Goal: Obtain resource: Obtain resource

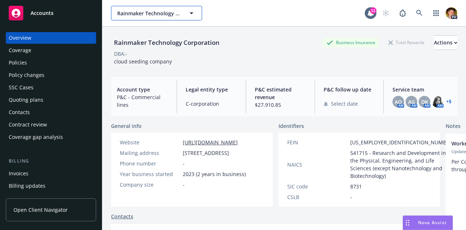
click at [164, 9] on span "Rainmaker Technology Corporation" at bounding box center [148, 13] width 63 height 8
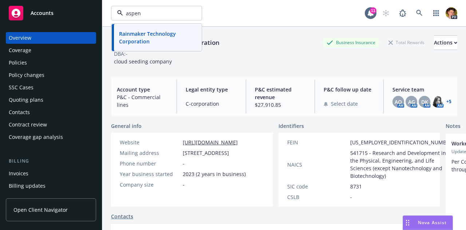
type input "aspen"
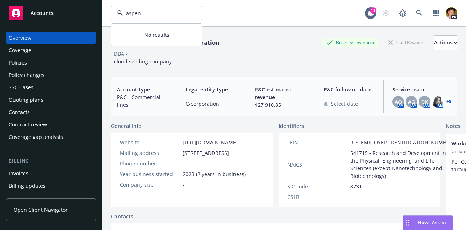
click at [170, 13] on input "aspen" at bounding box center [155, 13] width 64 height 8
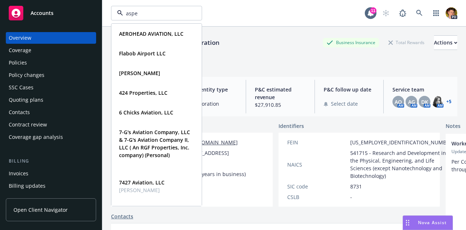
type input "aspen"
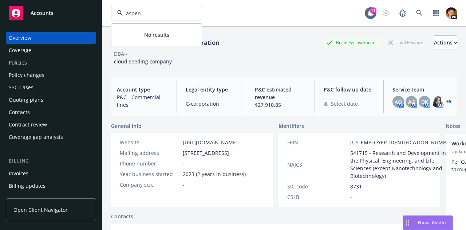
click at [170, 13] on input "aspen" at bounding box center [155, 13] width 64 height 8
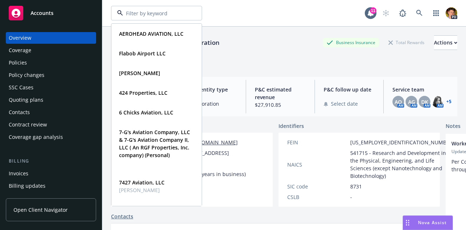
click at [170, 13] on input at bounding box center [155, 13] width 64 height 8
click at [412, 18] on span at bounding box center [419, 13] width 15 height 15
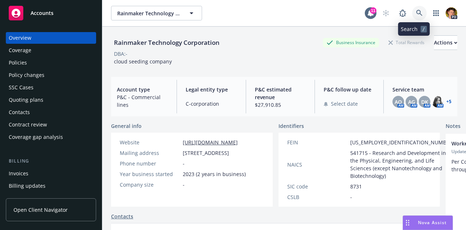
click at [416, 15] on icon at bounding box center [419, 13] width 6 height 6
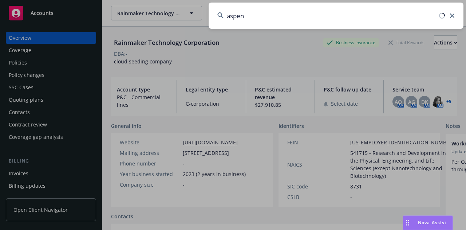
type input "aspen"
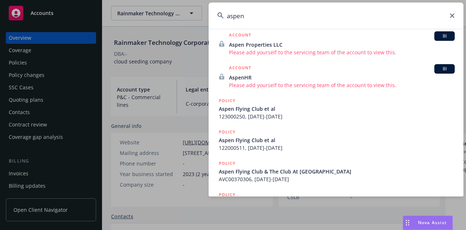
scroll to position [173, 0]
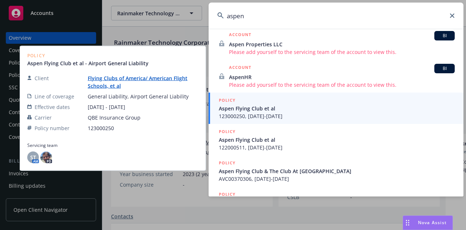
click at [303, 103] on div "POLICY" at bounding box center [337, 100] width 236 height 8
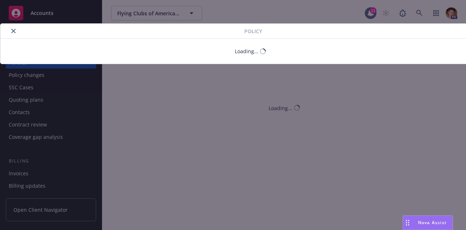
click at [11, 32] on icon "close" at bounding box center [13, 31] width 4 height 4
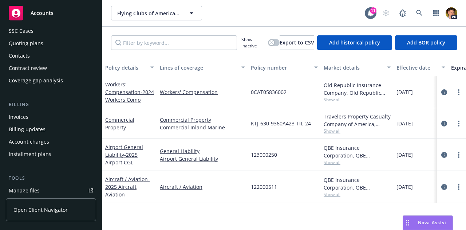
scroll to position [82, 0]
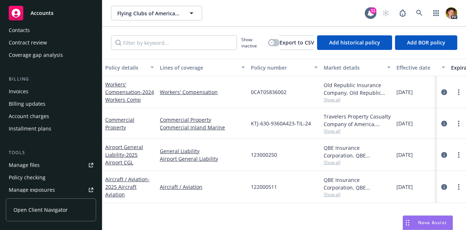
click at [42, 163] on link "Manage files" at bounding box center [51, 165] width 90 height 12
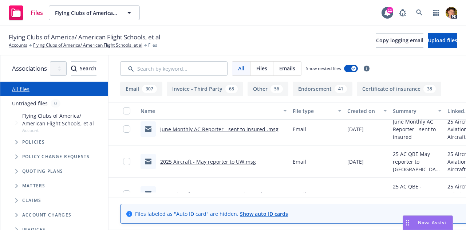
scroll to position [1320, 0]
click at [265, 128] on link "June Monthly AC Reporter - sent to insured .msg" at bounding box center [219, 128] width 118 height 7
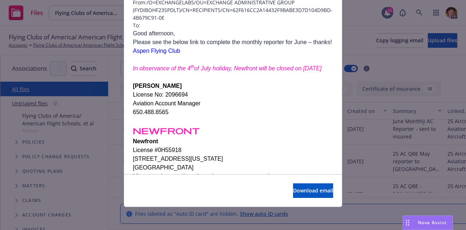
scroll to position [0, 0]
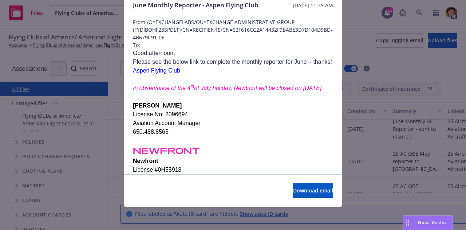
click at [157, 73] on span "Aspen Flying Club" at bounding box center [156, 70] width 47 height 6
